Goal: Find specific page/section: Find specific page/section

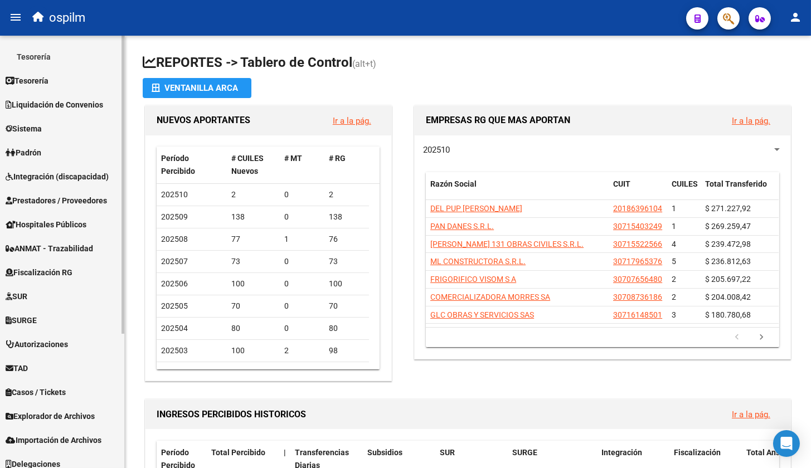
scroll to position [194, 0]
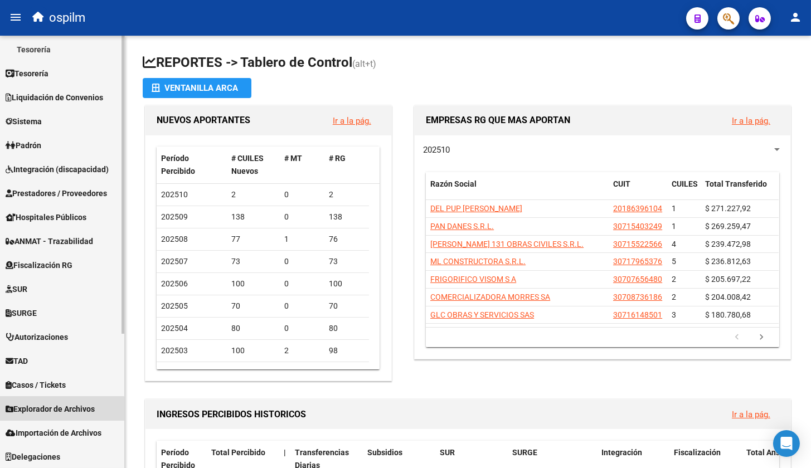
click at [36, 414] on link "Explorador de Archivos" at bounding box center [62, 409] width 124 height 24
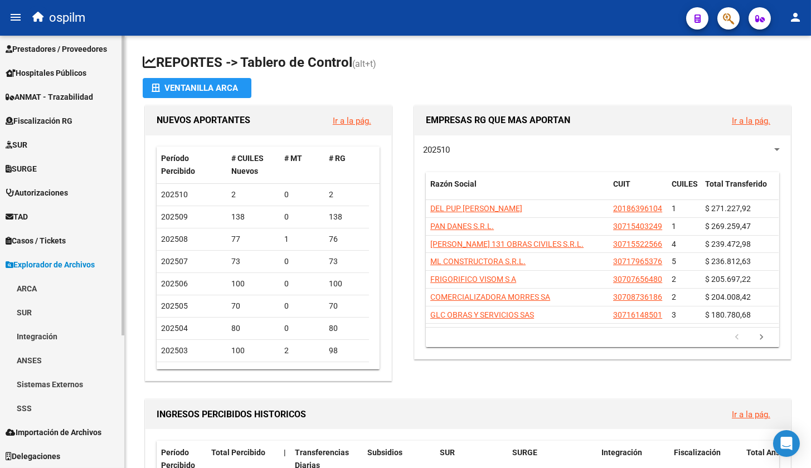
scroll to position [171, 0]
click at [36, 414] on link "SSS" at bounding box center [62, 409] width 124 height 24
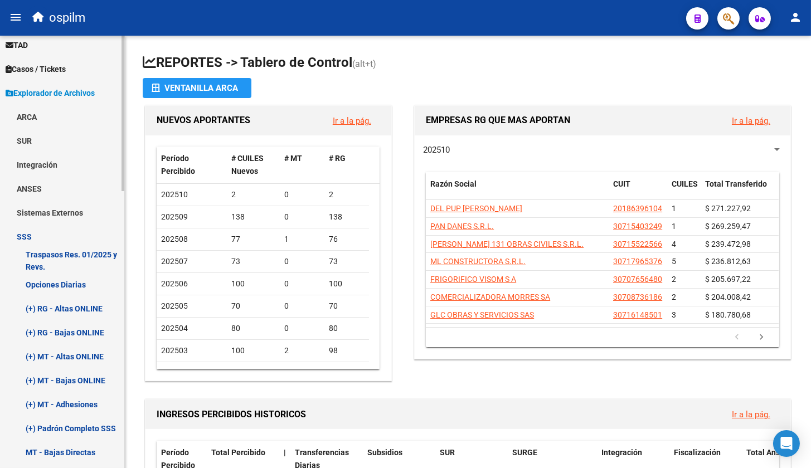
scroll to position [449, 0]
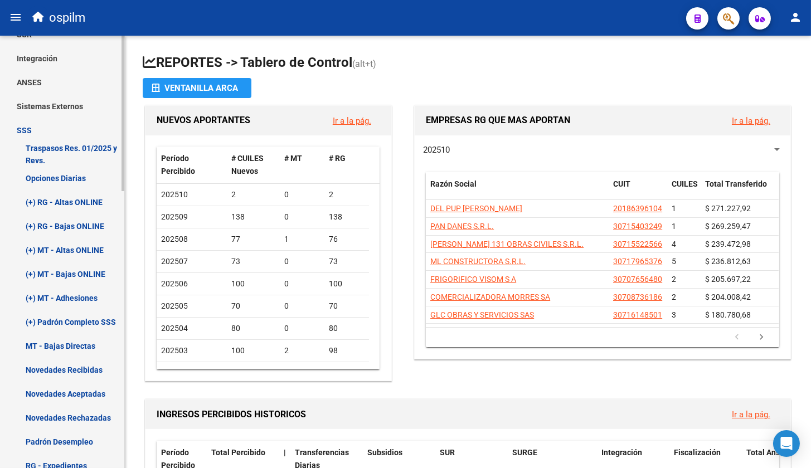
click at [65, 177] on link "Opciones Diarias" at bounding box center [62, 178] width 124 height 24
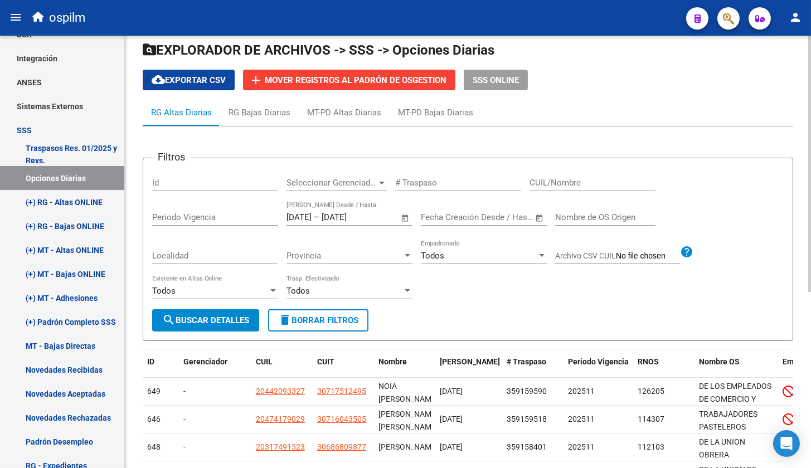
scroll to position [18, 0]
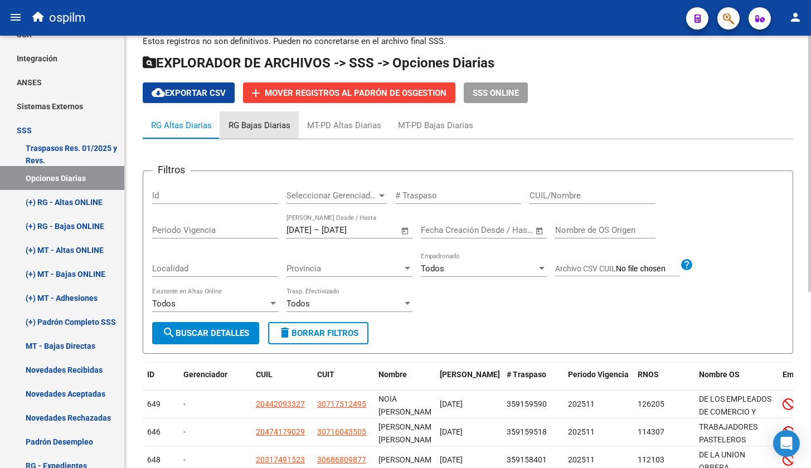
click at [229, 124] on div "RG Bajas Diarias" at bounding box center [259, 125] width 62 height 12
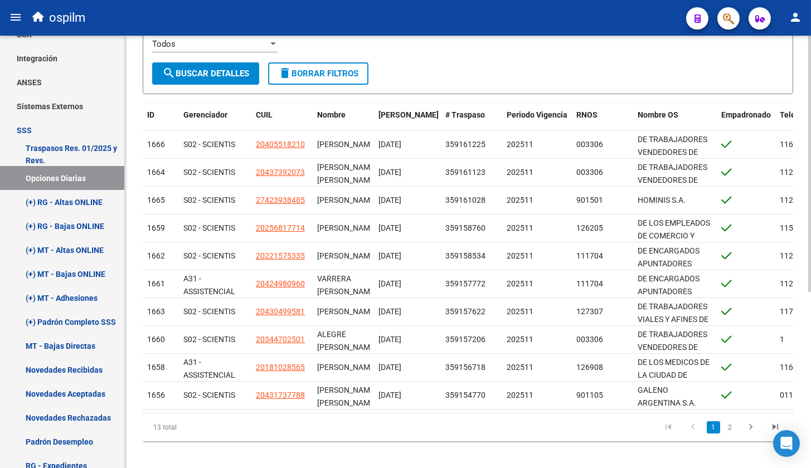
scroll to position [0, 0]
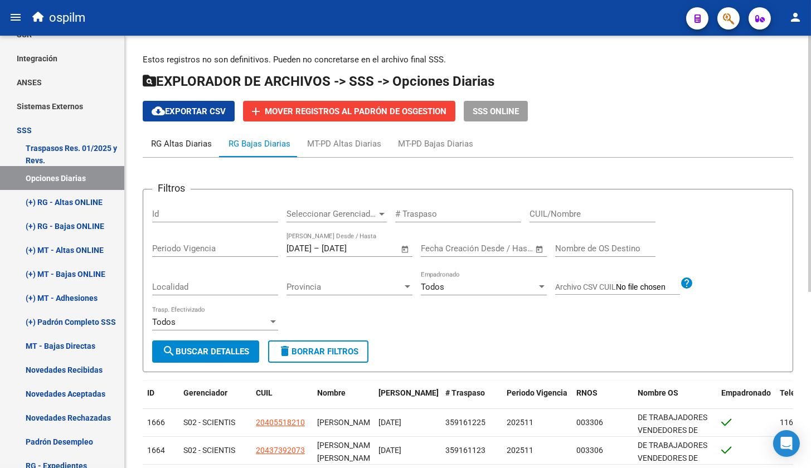
click at [180, 138] on div "RG Altas Diarias" at bounding box center [181, 144] width 61 height 12
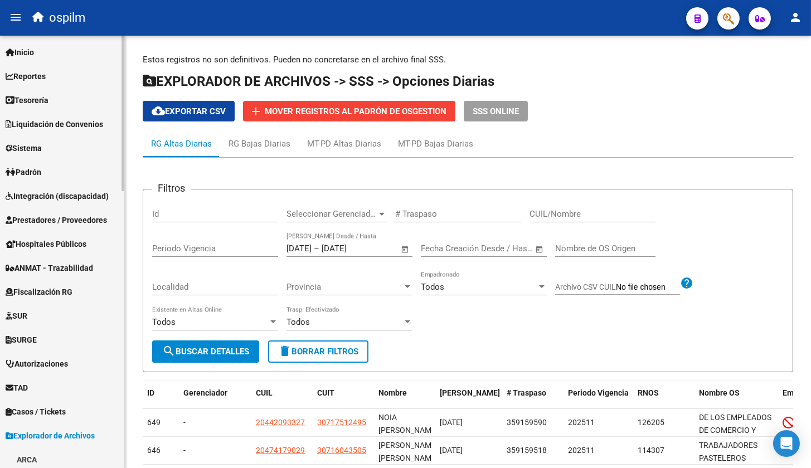
click at [52, 86] on link "Reportes" at bounding box center [62, 76] width 124 height 24
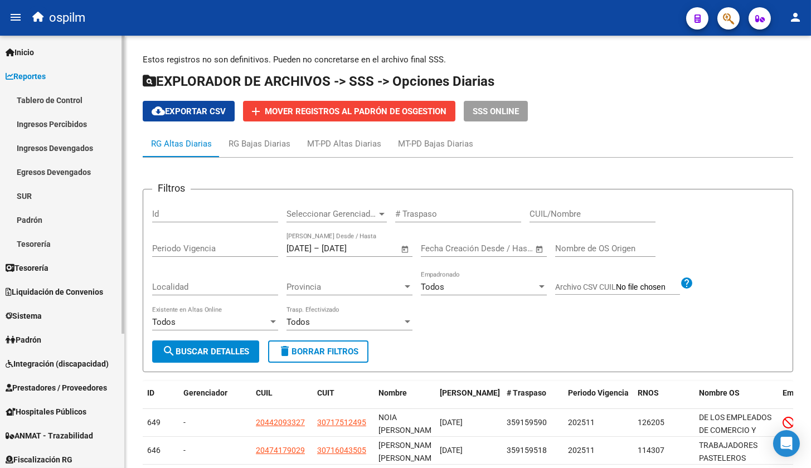
click at [55, 103] on link "Tablero de Control" at bounding box center [62, 100] width 124 height 24
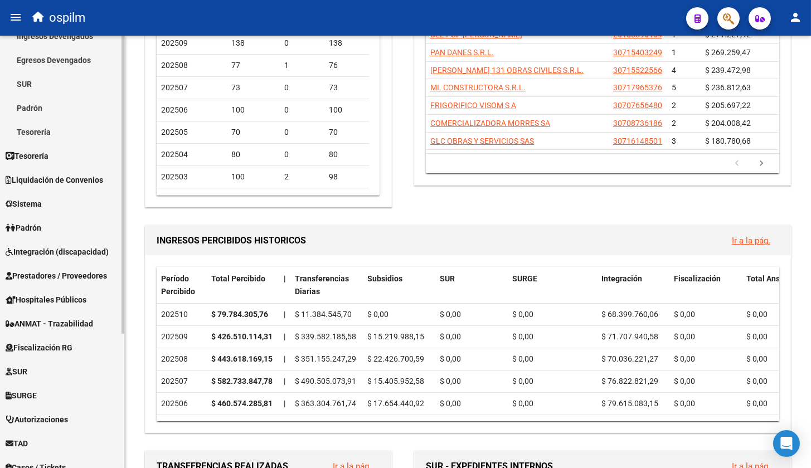
scroll to position [194, 0]
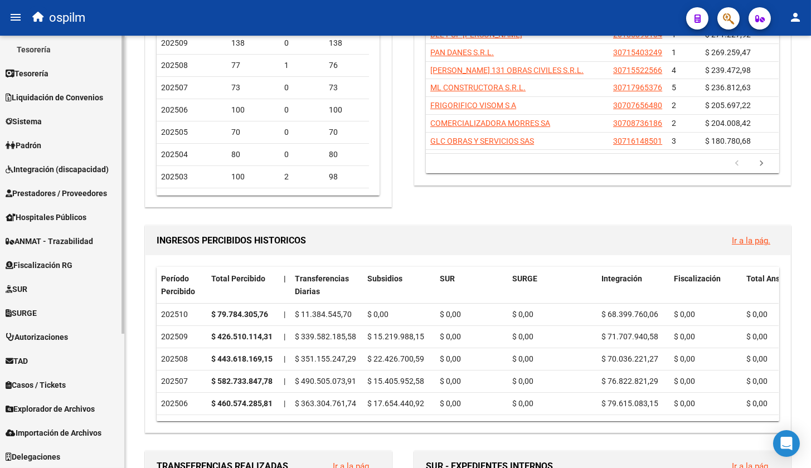
click at [50, 410] on span "Explorador de Archivos" at bounding box center [50, 409] width 89 height 12
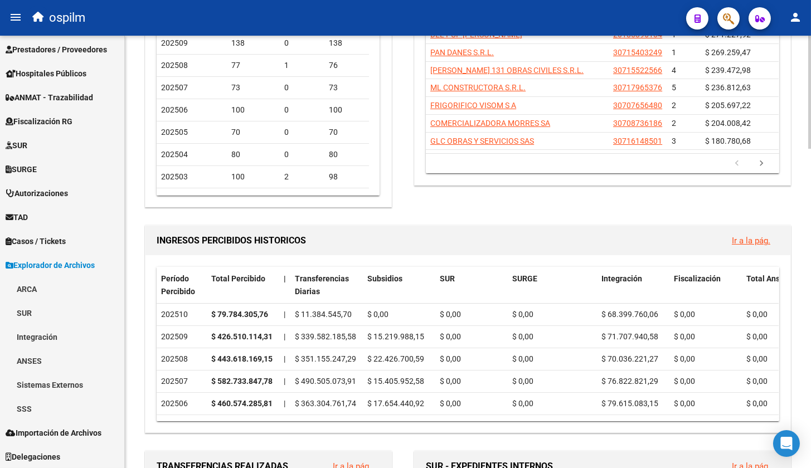
scroll to position [383, 0]
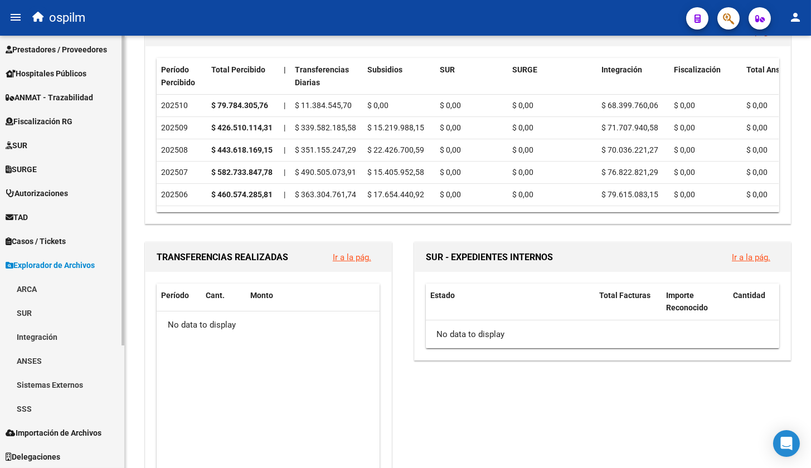
click at [59, 403] on link "SSS" at bounding box center [62, 409] width 124 height 24
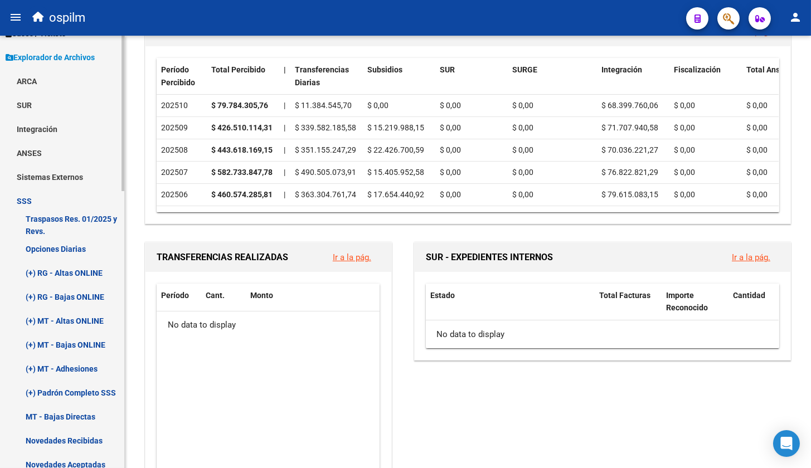
scroll to position [379, 0]
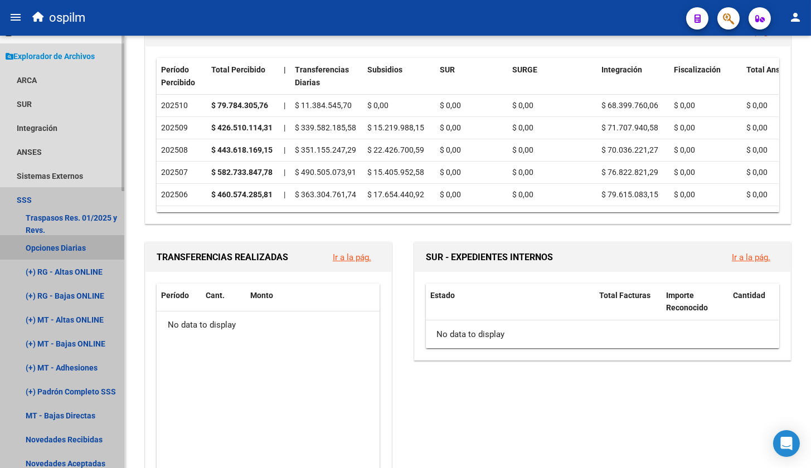
click at [60, 248] on link "Opciones Diarias" at bounding box center [62, 248] width 124 height 24
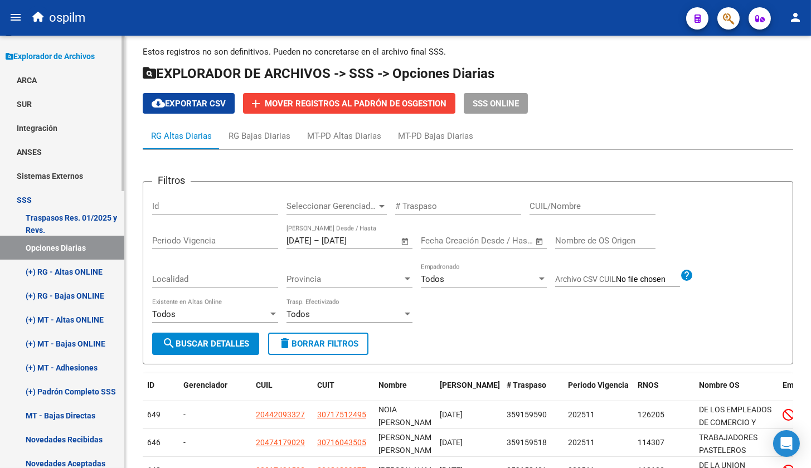
scroll to position [297, 0]
